Goal: Task Accomplishment & Management: Use online tool/utility

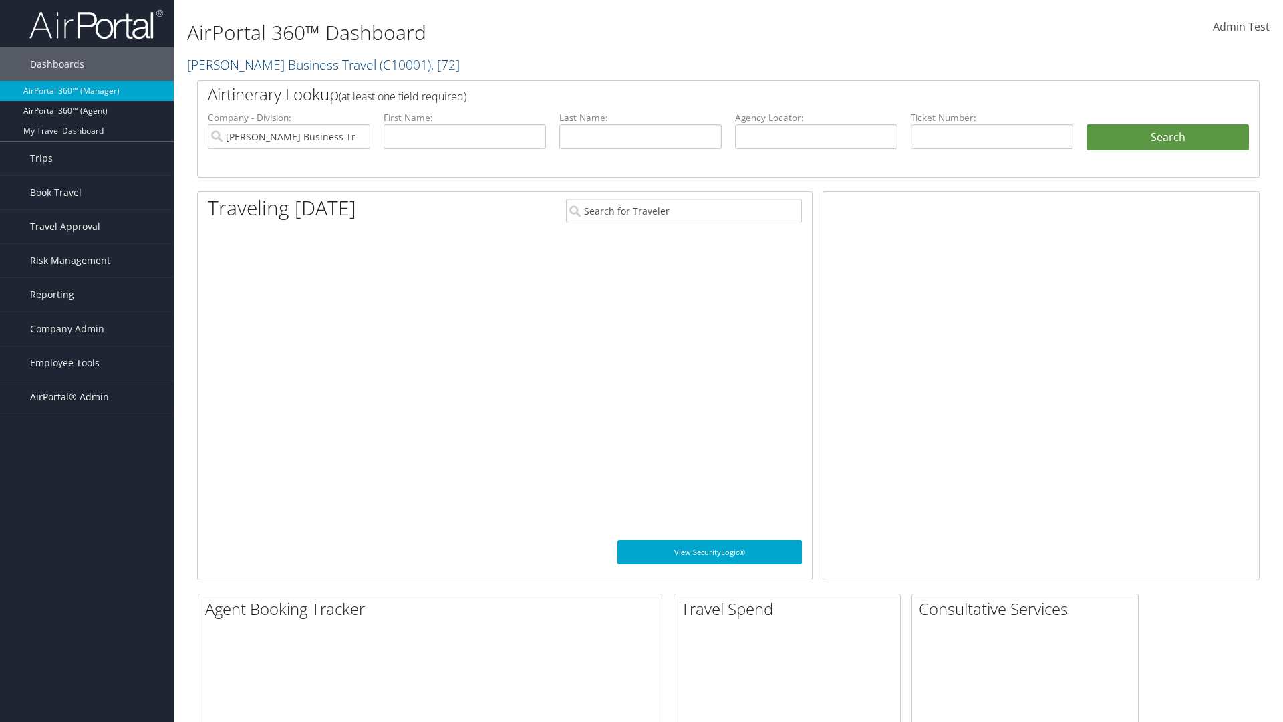
click at [87, 397] on span "AirPortal® Admin" at bounding box center [69, 396] width 79 height 33
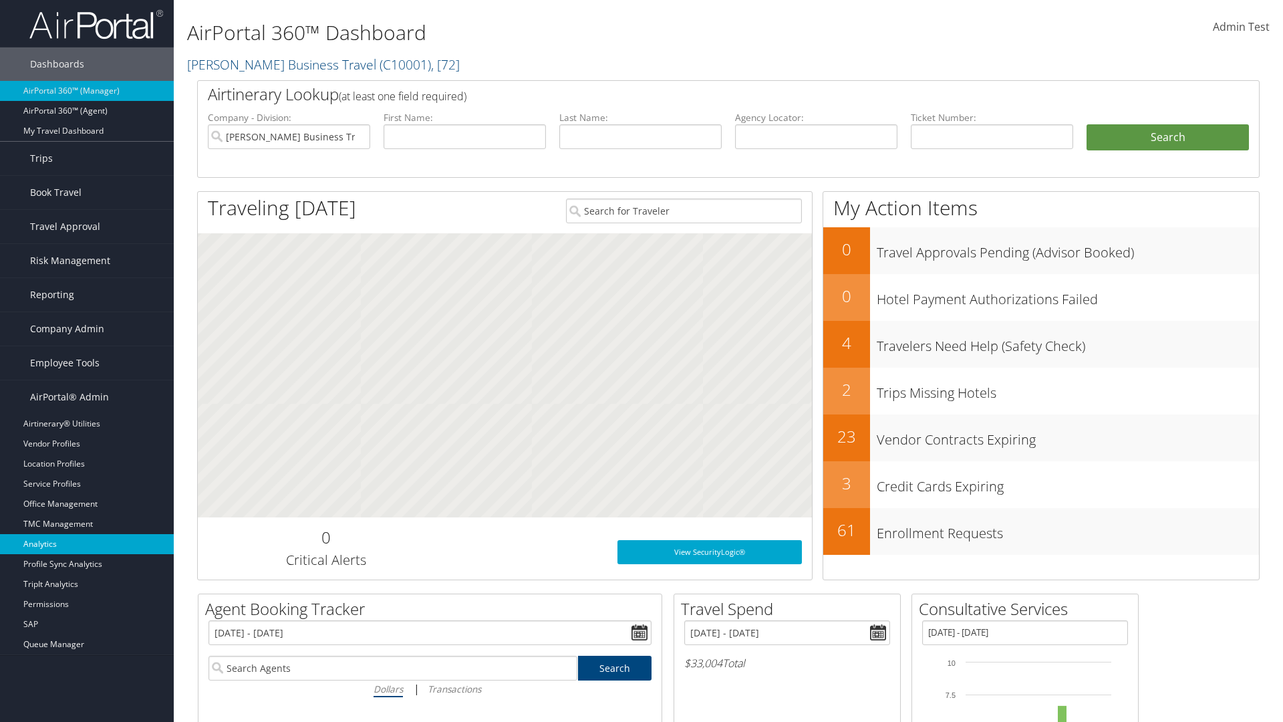
click at [87, 544] on link "Analytics" at bounding box center [87, 544] width 174 height 20
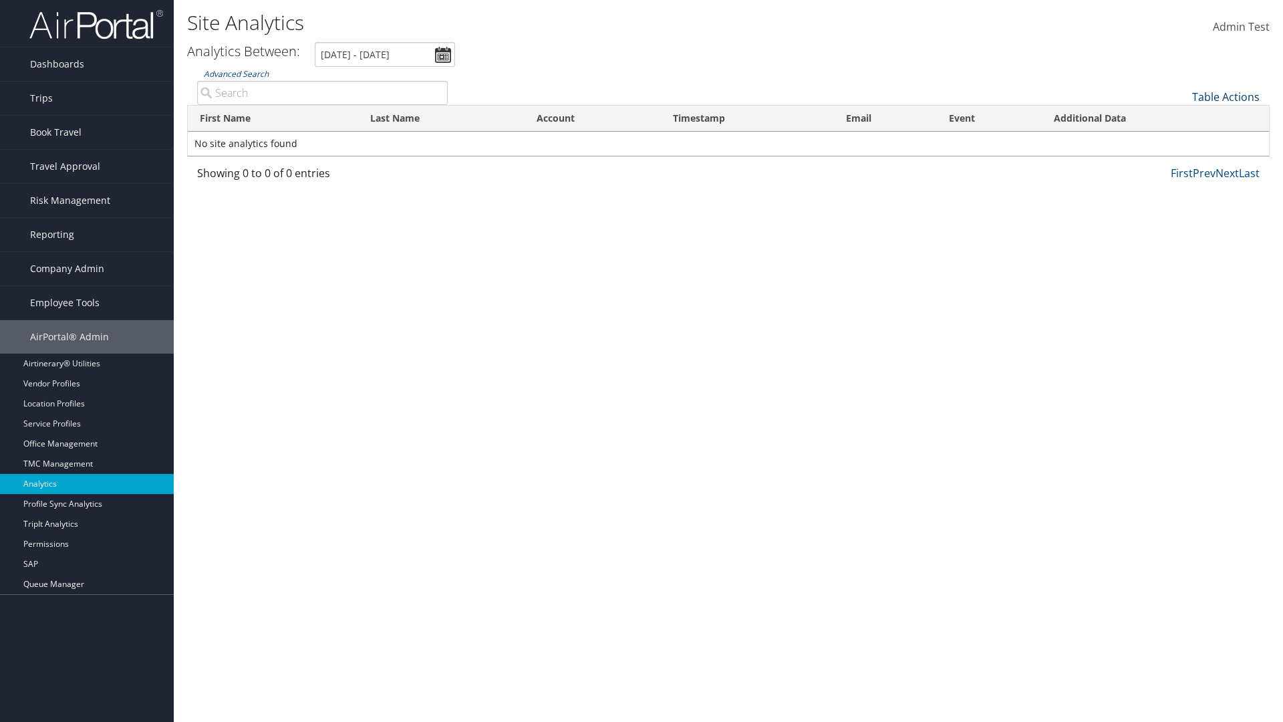
click at [1225, 97] on link "Table Actions" at bounding box center [1225, 97] width 67 height 15
click at [1181, 118] on link "Column Visibility" at bounding box center [1181, 117] width 176 height 23
click at [1181, 119] on link "First Name" at bounding box center [1181, 119] width 176 height 23
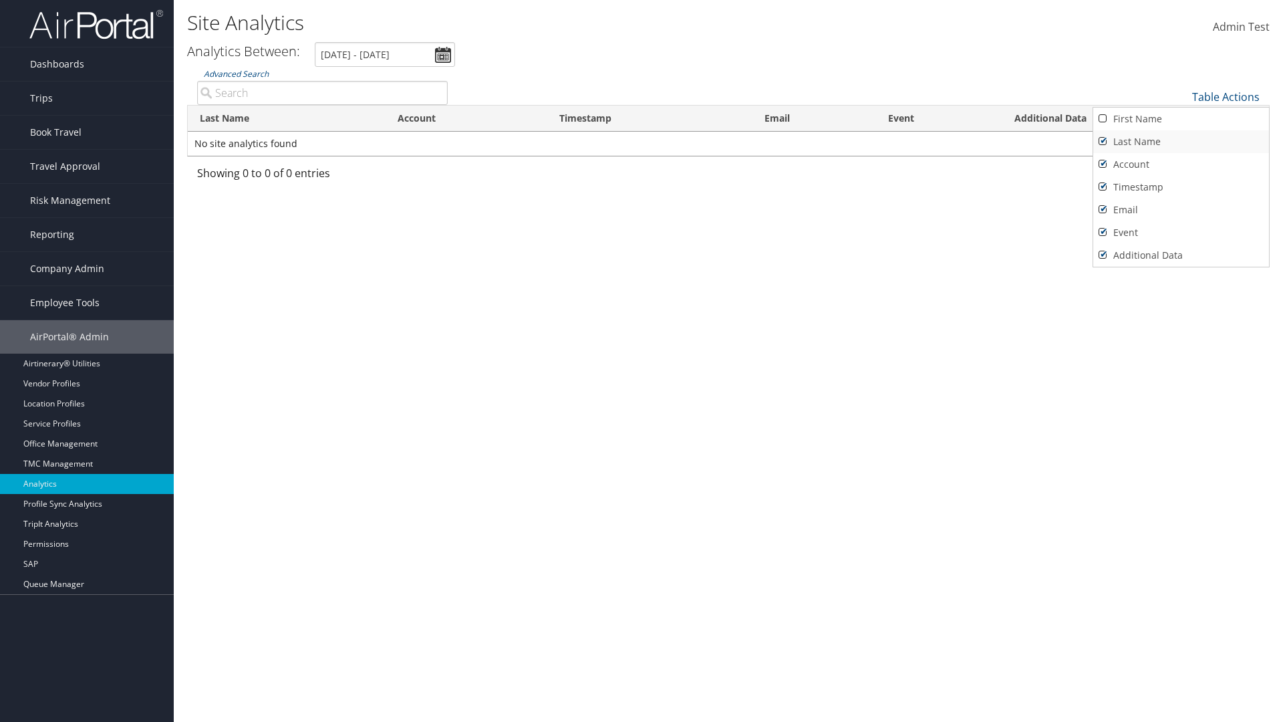
click at [1181, 142] on link "Last Name" at bounding box center [1181, 141] width 176 height 23
click at [1181, 164] on link "Account" at bounding box center [1181, 164] width 176 height 23
click at [1181, 187] on link "Timestamp" at bounding box center [1181, 187] width 176 height 23
click at [1181, 210] on link "Email" at bounding box center [1181, 209] width 176 height 23
click at [1181, 233] on link "Event" at bounding box center [1181, 232] width 176 height 23
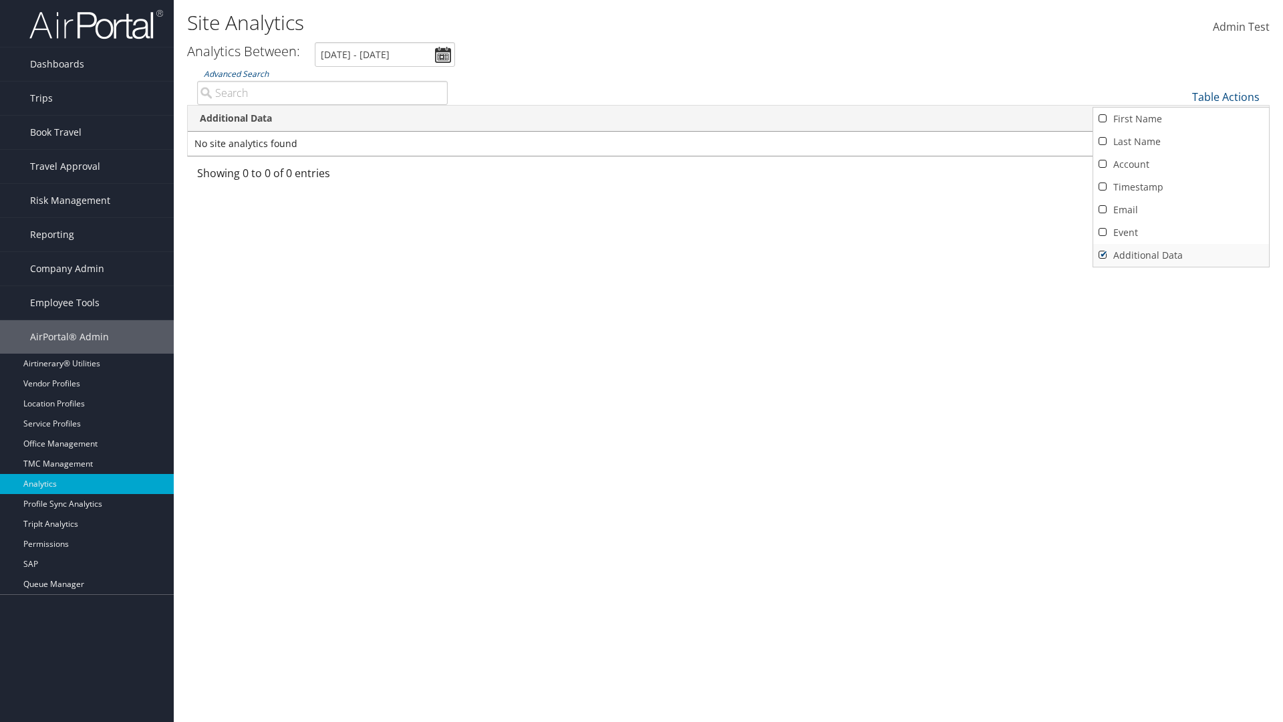
click at [1181, 255] on link "Additional Data" at bounding box center [1181, 255] width 176 height 23
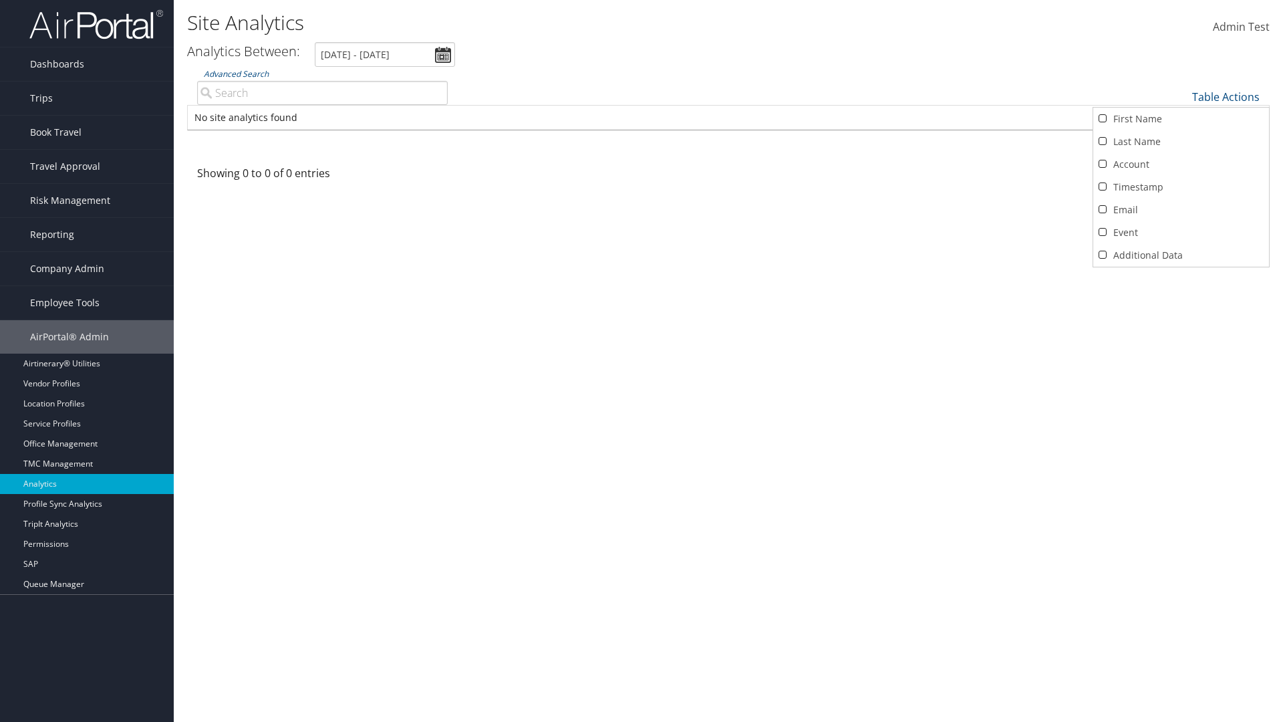
click at [641, 361] on div at bounding box center [641, 361] width 1283 height 722
click at [1225, 97] on link "Table Actions" at bounding box center [1225, 97] width 67 height 15
click at [1181, 118] on link "Column Visibility" at bounding box center [1181, 117] width 176 height 23
click at [1181, 119] on link "First Name" at bounding box center [1181, 119] width 176 height 23
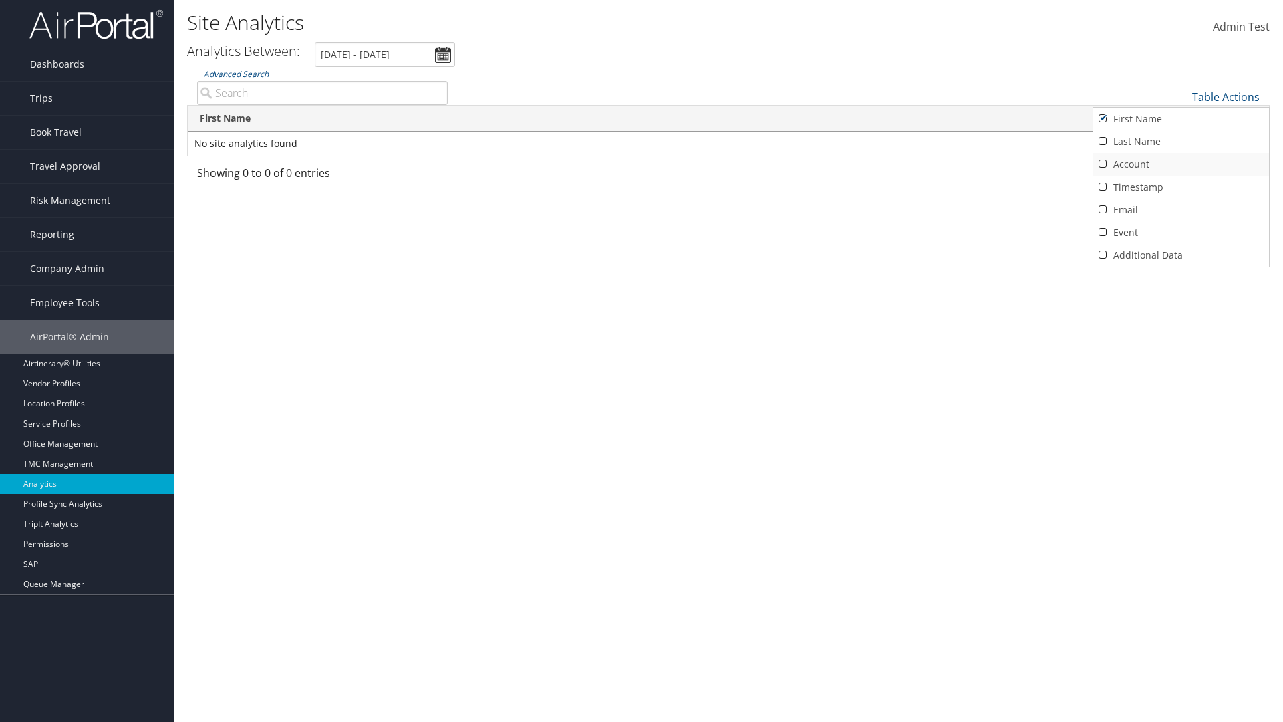
click at [1181, 142] on link "Last Name" at bounding box center [1181, 141] width 176 height 23
click at [1181, 164] on link "Account" at bounding box center [1181, 164] width 176 height 23
click at [1181, 187] on link "Timestamp" at bounding box center [1181, 187] width 176 height 23
click at [1181, 210] on link "Email" at bounding box center [1181, 209] width 176 height 23
click at [1181, 233] on link "Event" at bounding box center [1181, 232] width 176 height 23
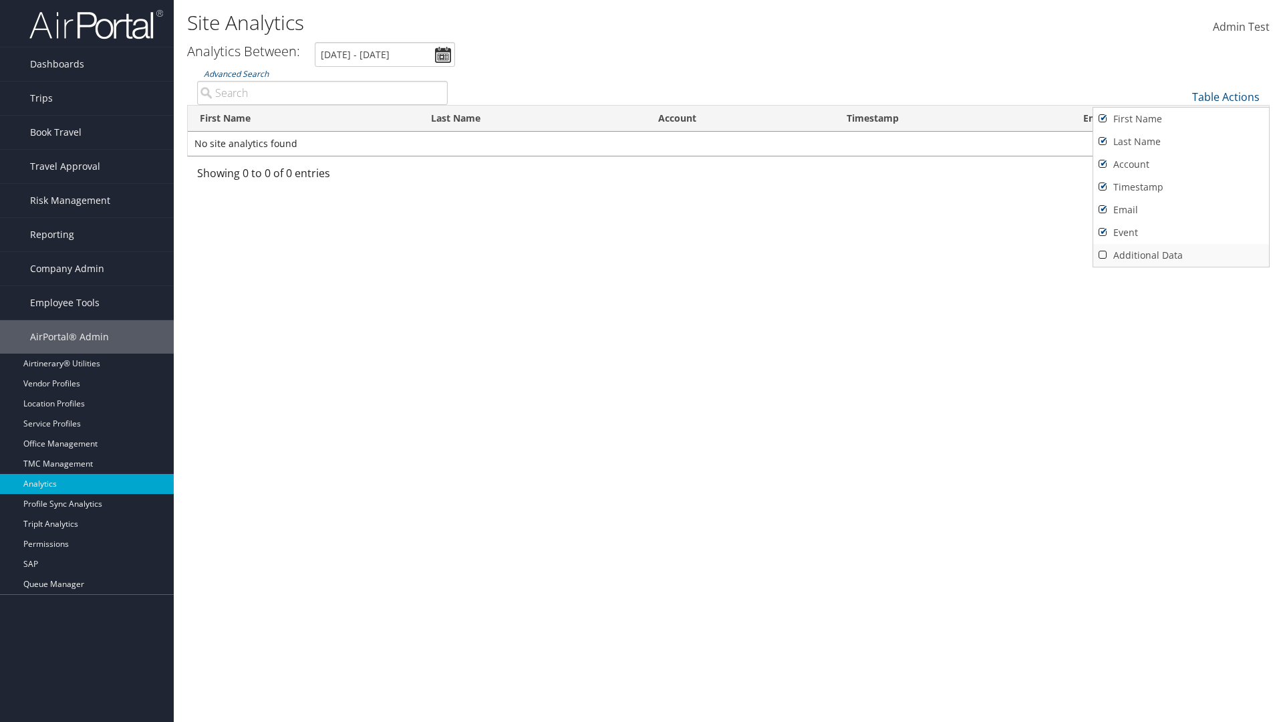
click at [1181, 255] on link "Additional Data" at bounding box center [1181, 255] width 176 height 23
click at [641, 361] on div at bounding box center [641, 361] width 1283 height 722
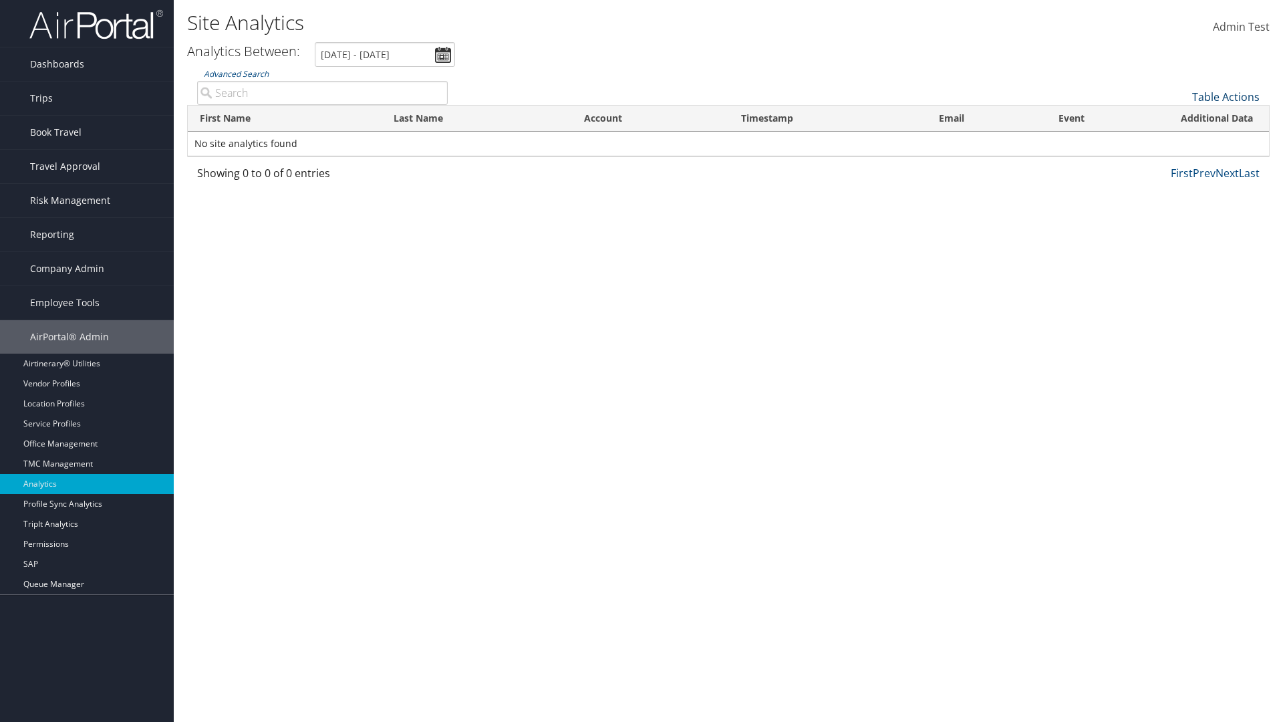
click at [1225, 97] on link "Table Actions" at bounding box center [1225, 97] width 67 height 15
click at [1181, 140] on link "Page Length" at bounding box center [1181, 140] width 176 height 23
click at [1225, 97] on link "Table Actions" at bounding box center [1225, 97] width 67 height 15
click at [1181, 140] on link "Page Length" at bounding box center [1181, 140] width 176 height 23
click at [1181, 164] on link "50" at bounding box center [1181, 164] width 176 height 23
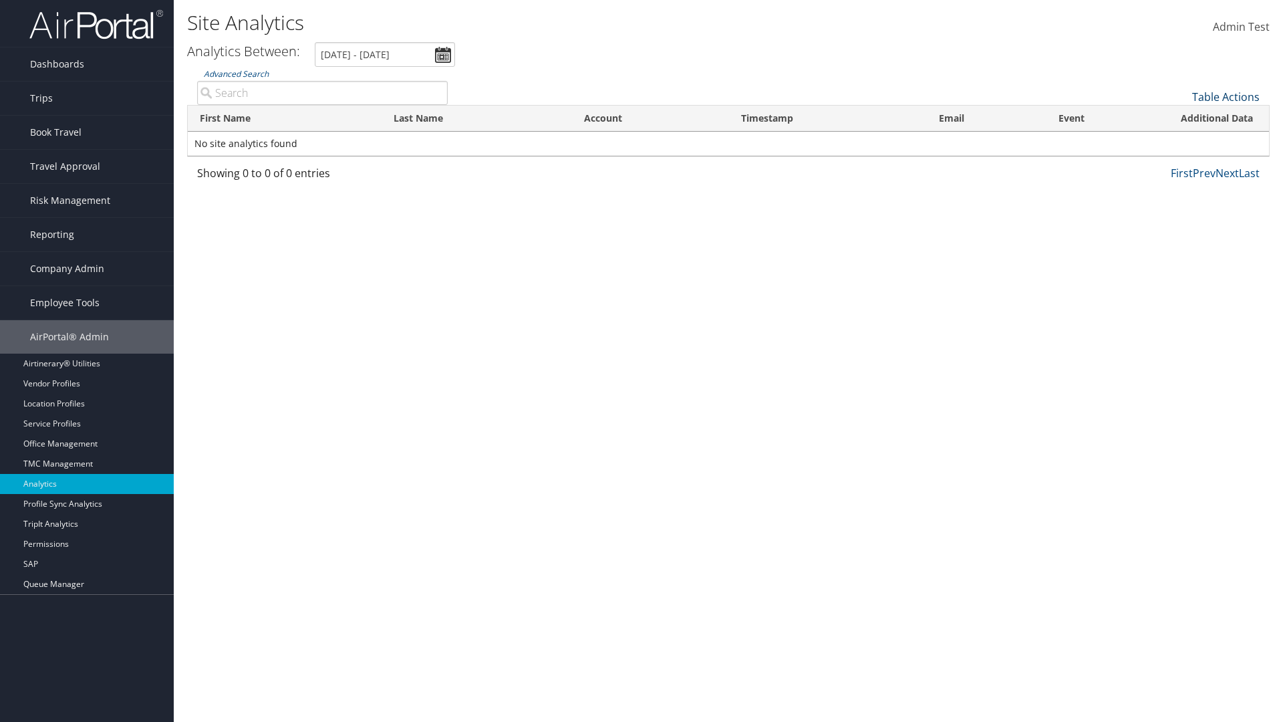
click at [1225, 97] on link "Table Actions" at bounding box center [1225, 97] width 67 height 15
click at [1181, 140] on link "Page Length" at bounding box center [1181, 140] width 176 height 23
click at [1181, 187] on link "100" at bounding box center [1181, 187] width 176 height 23
